Goal: Information Seeking & Learning: Learn about a topic

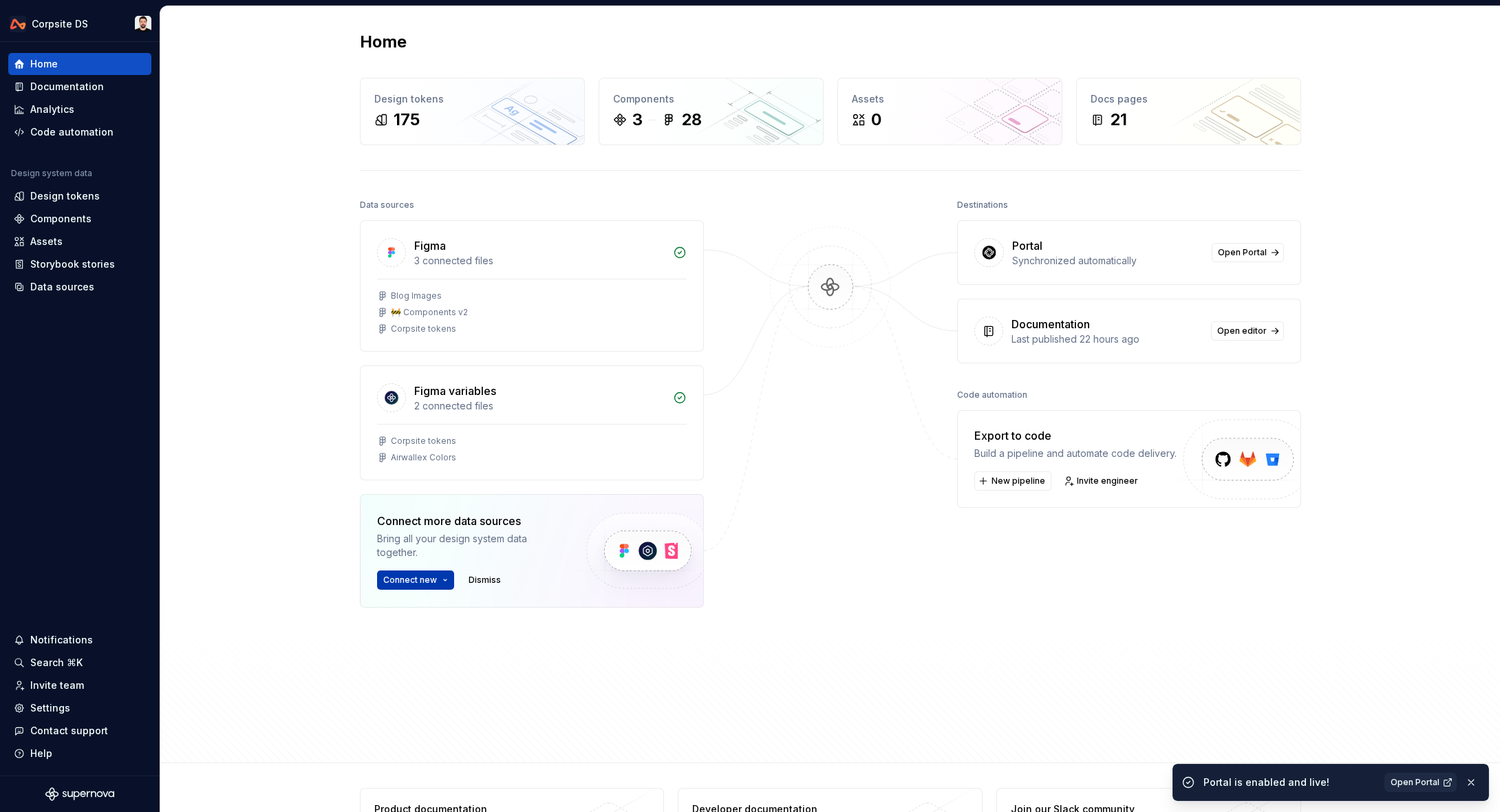
click at [442, 584] on button "Connect new" at bounding box center [415, 580] width 77 height 19
click at [298, 531] on div "Home Design tokens 175 Components 3 28 Assets 0 Docs pages 21 Data sources Figm…" at bounding box center [830, 384] width 1340 height 757
click at [434, 574] on button "Connect new" at bounding box center [415, 580] width 77 height 19
drag, startPoint x: 336, startPoint y: 509, endPoint x: 351, endPoint y: 487, distance: 26.6
click at [340, 501] on div "Home Design tokens 175 Components 3 28 Assets 0 Docs pages 21 Data sources Figm…" at bounding box center [831, 384] width 991 height 756
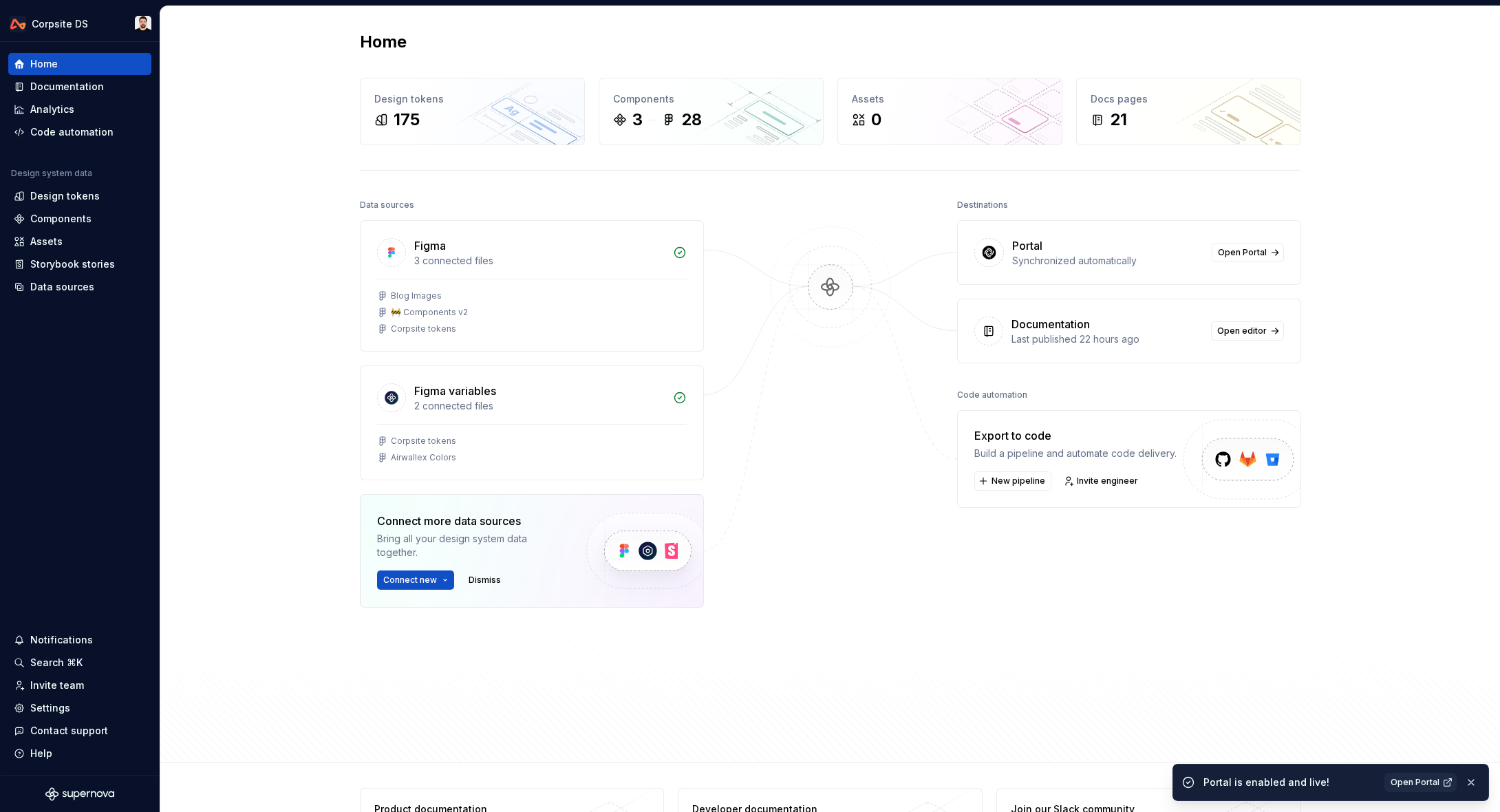
click at [353, 486] on div "Home Design tokens 175 Components 3 28 Assets 0 Docs pages 21 Data sources Figm…" at bounding box center [831, 384] width 991 height 756
drag, startPoint x: 352, startPoint y: 486, endPoint x: 364, endPoint y: 486, distance: 12.0
click at [353, 486] on div "Home Design tokens 175 Components 3 28 Assets 0 Docs pages 21 Data sources Figm…" at bounding box center [831, 384] width 991 height 756
click at [342, 491] on div "Home Design tokens 175 Components 3 28 Assets 0 Docs pages 21 Data sources Figm…" at bounding box center [831, 384] width 991 height 756
drag, startPoint x: 342, startPoint y: 492, endPoint x: 359, endPoint y: 475, distance: 24.0
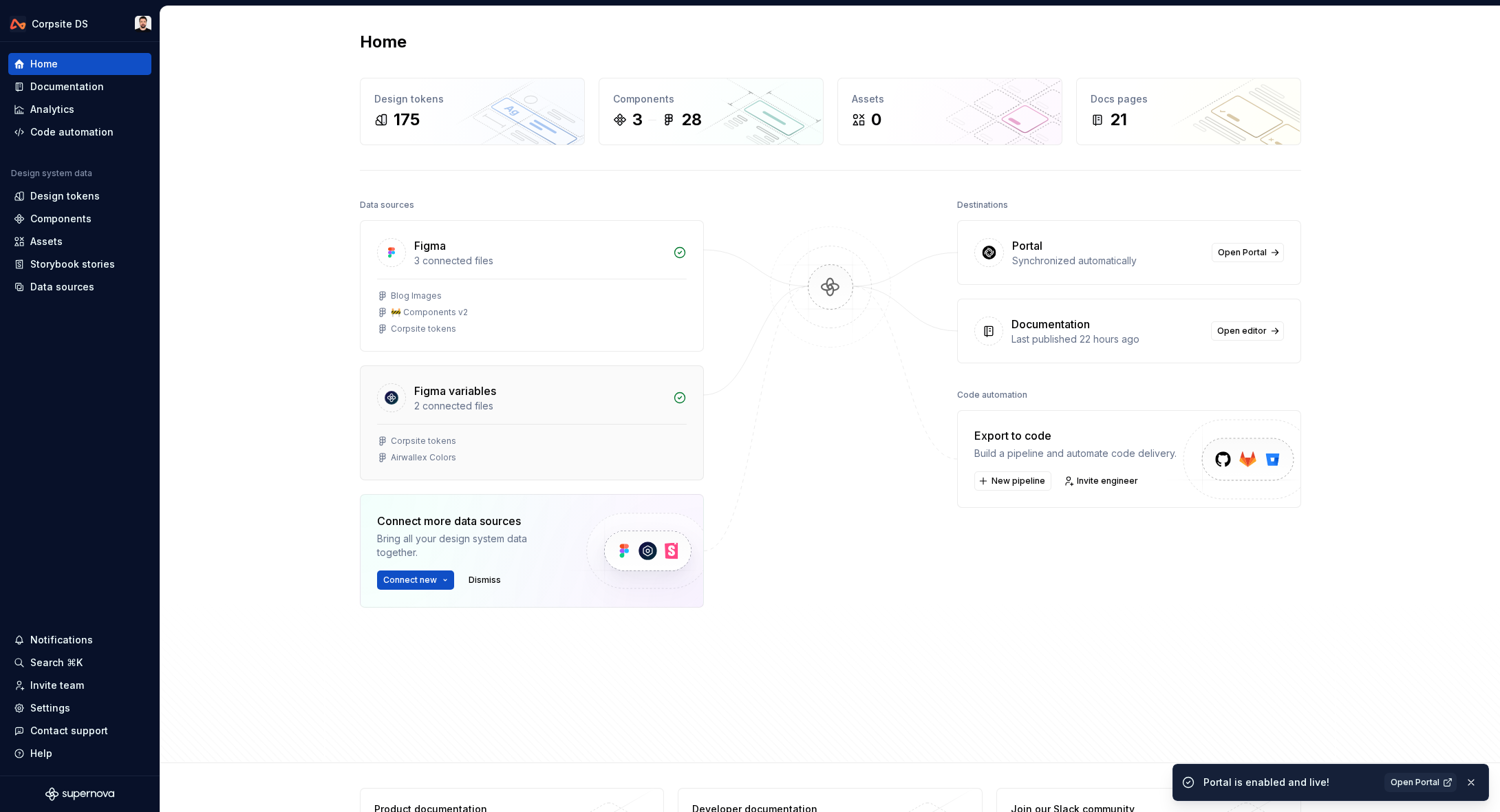
click at [344, 490] on div "Home Design tokens 175 Components 3 28 Assets 0 Docs pages 21 Data sources Figm…" at bounding box center [831, 384] width 991 height 756
click at [1235, 252] on span "Open Portal" at bounding box center [1243, 252] width 49 height 11
click at [1366, 135] on div "Home Design tokens 175 Components 3 28 Assets 0 Docs pages 21 Data sources Figm…" at bounding box center [830, 384] width 1340 height 757
click at [1480, 780] on button "button" at bounding box center [1471, 782] width 18 height 19
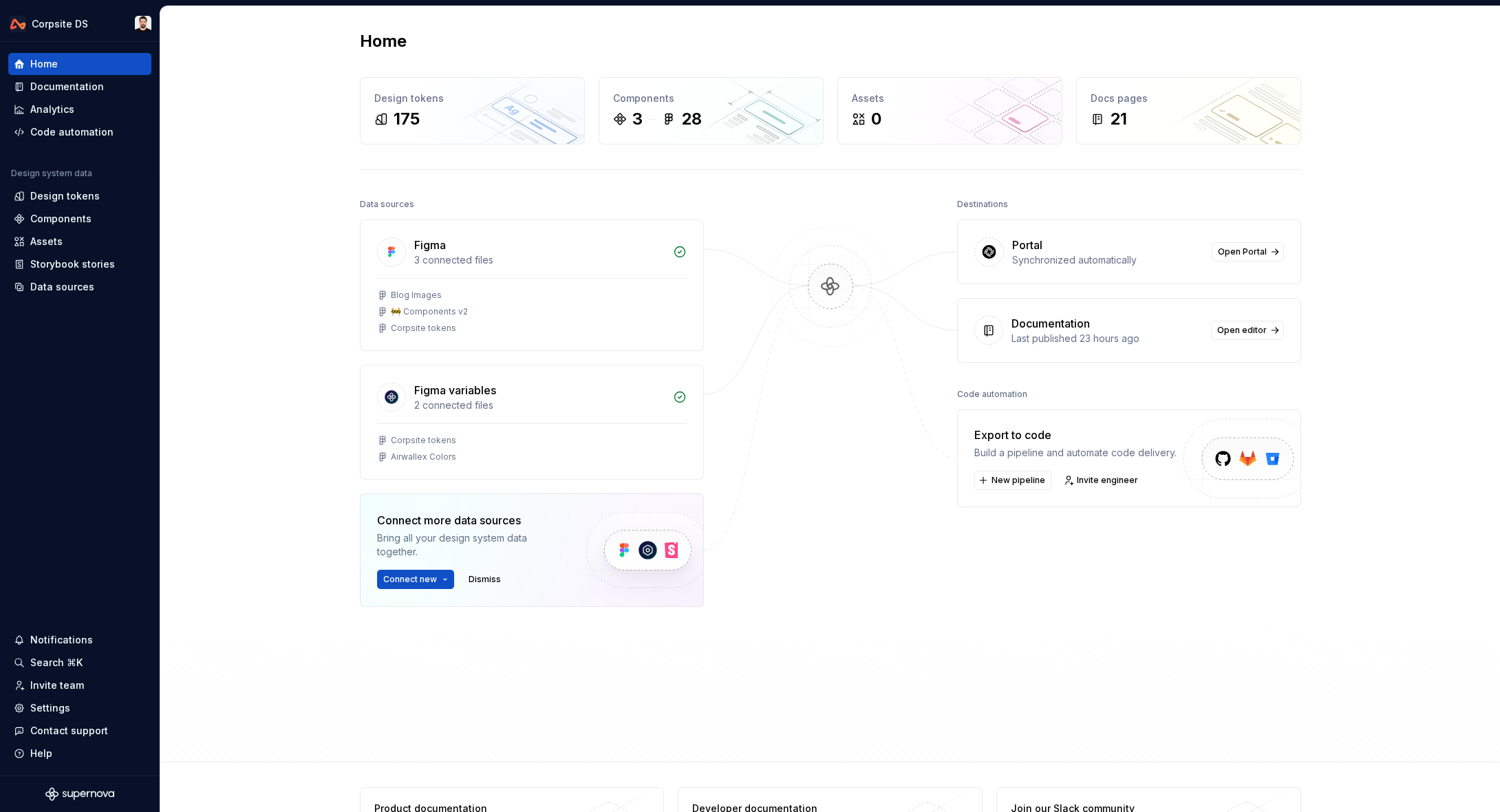
click at [1340, 64] on div "Home Design tokens 175 Components 3 28 Assets 0 Docs pages 21 Data sources Figm…" at bounding box center [830, 384] width 1340 height 757
click at [68, 89] on div "Documentation" at bounding box center [67, 87] width 74 height 14
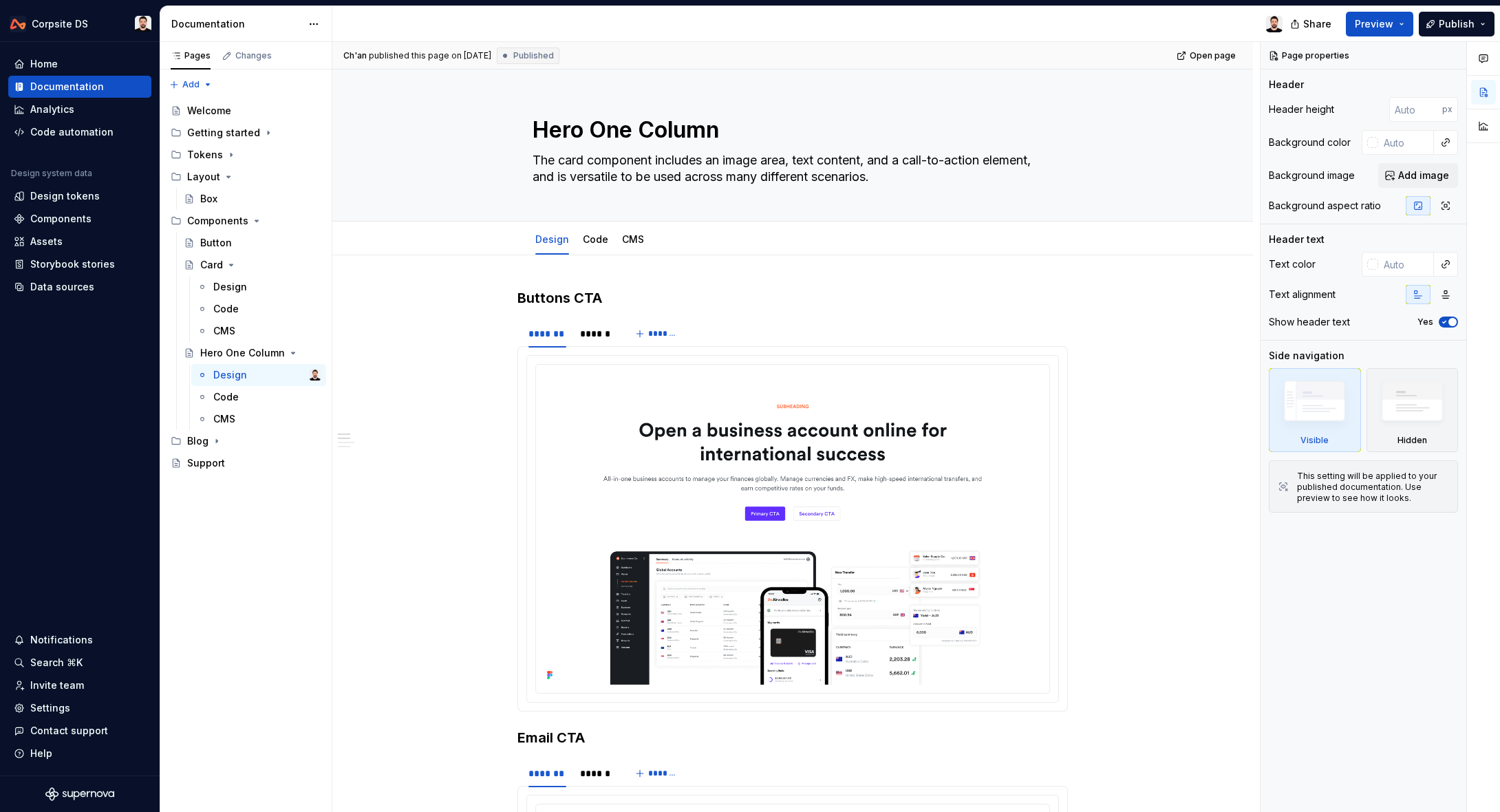
click at [1188, 24] on div at bounding box center [813, 24] width 961 height 36
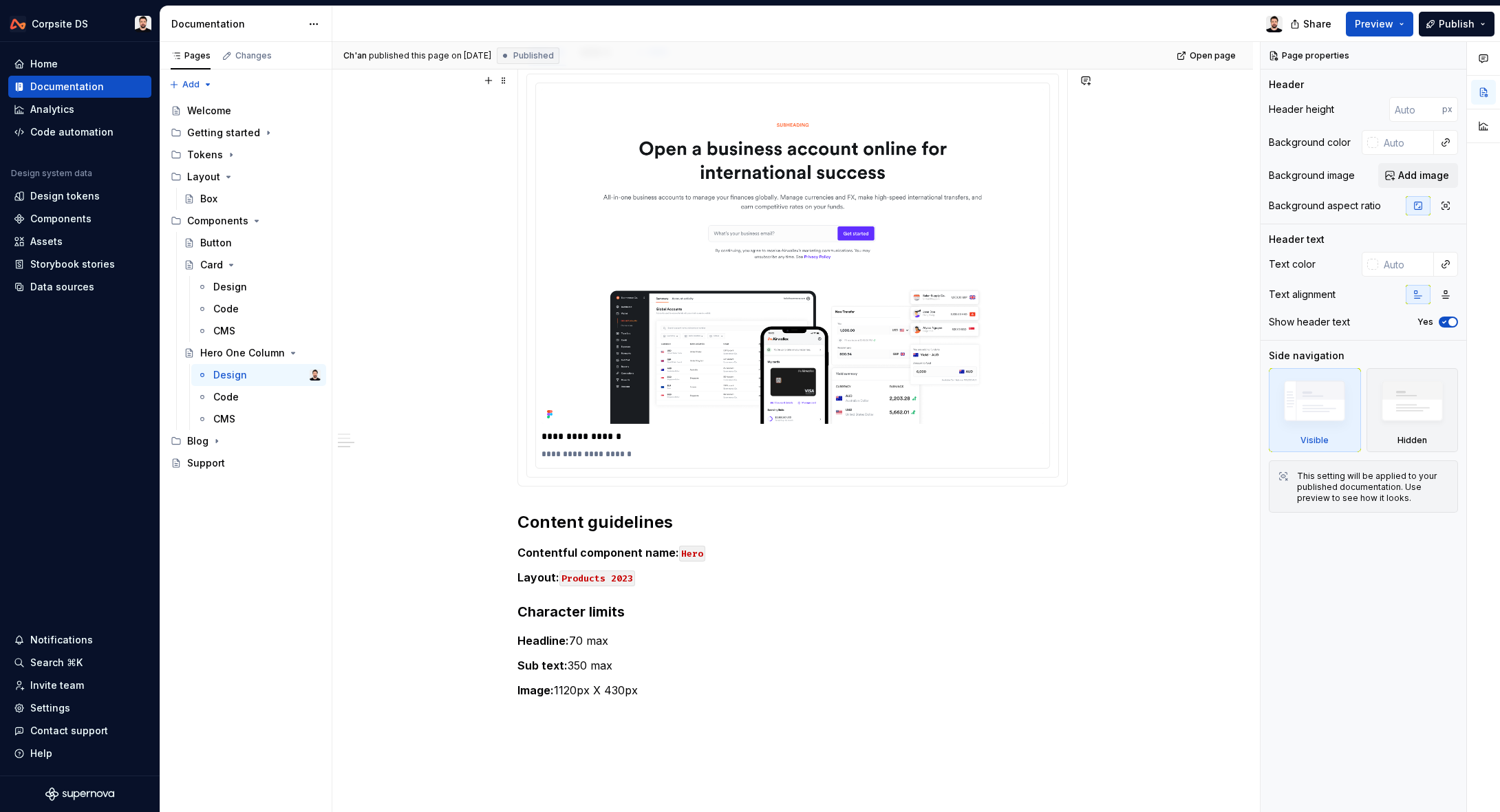
scroll to position [721, 0]
type textarea "*"
